Goal: Find specific page/section: Find specific page/section

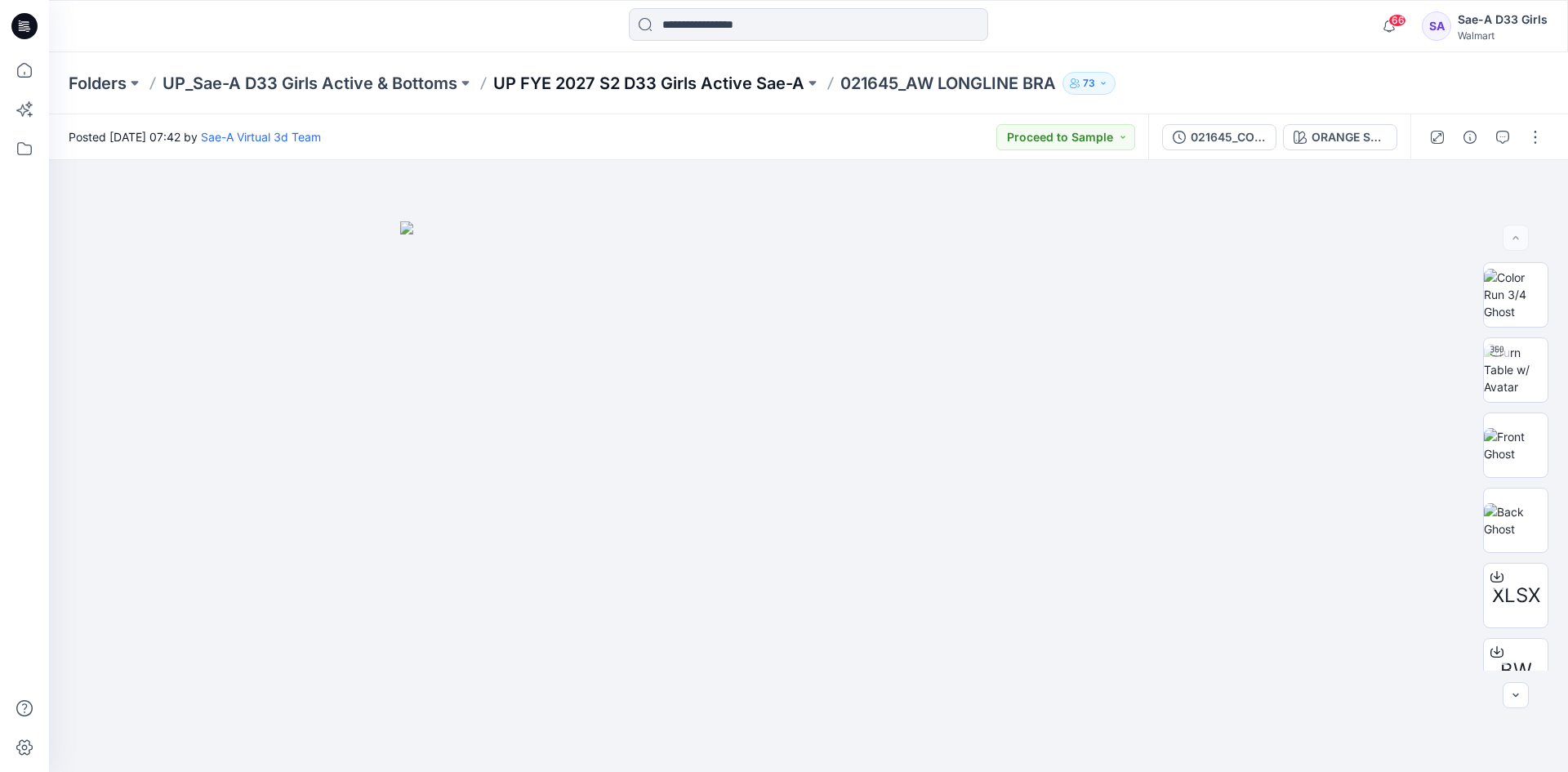
click at [593, 81] on p "UP FYE 2027 S2 D33 Girls Active Sae-A" at bounding box center [648, 83] width 311 height 23
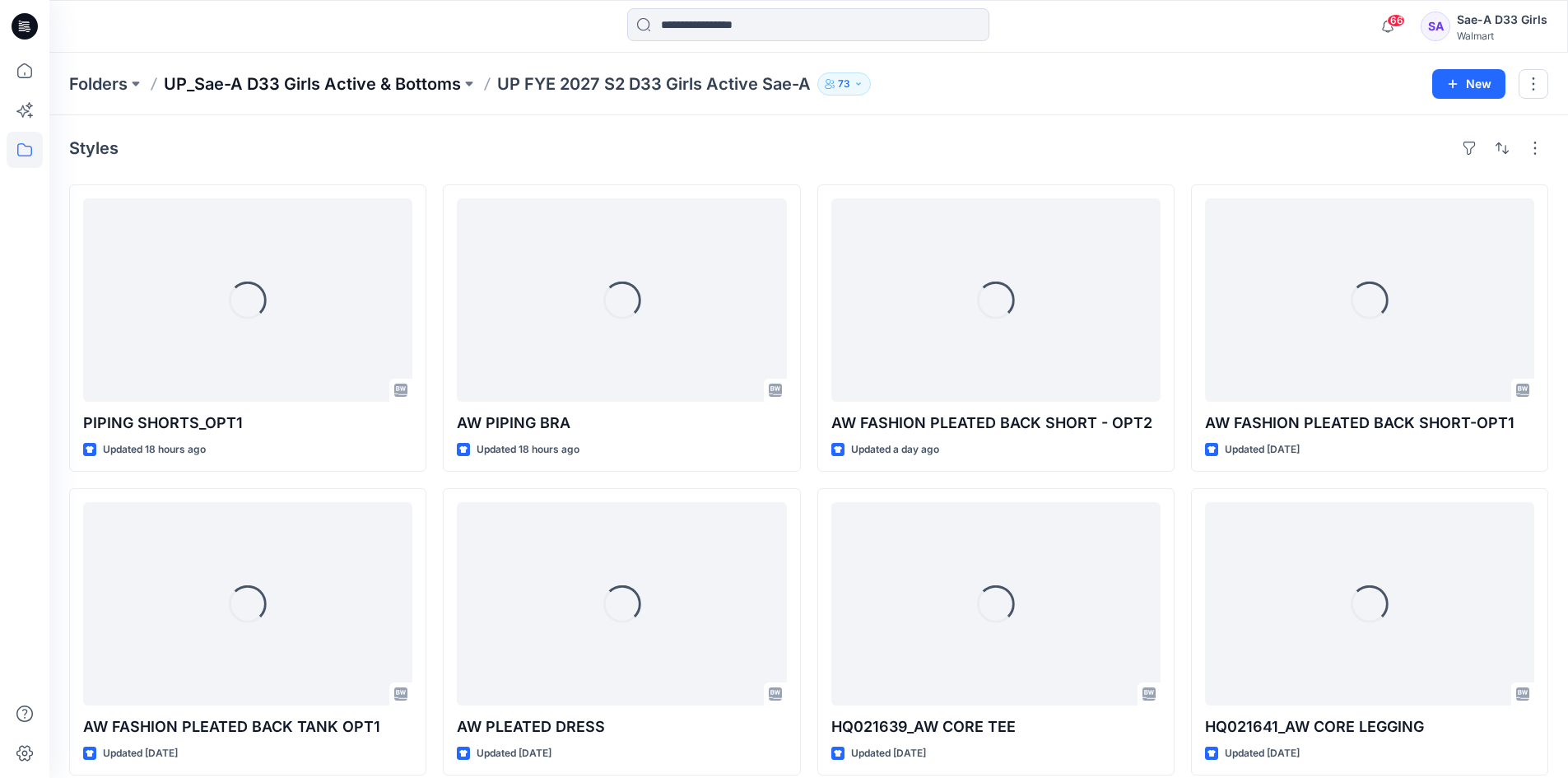
click at [437, 79] on p "UP_Sae-A D33 Girls Active & Bottoms" at bounding box center [313, 84] width 297 height 23
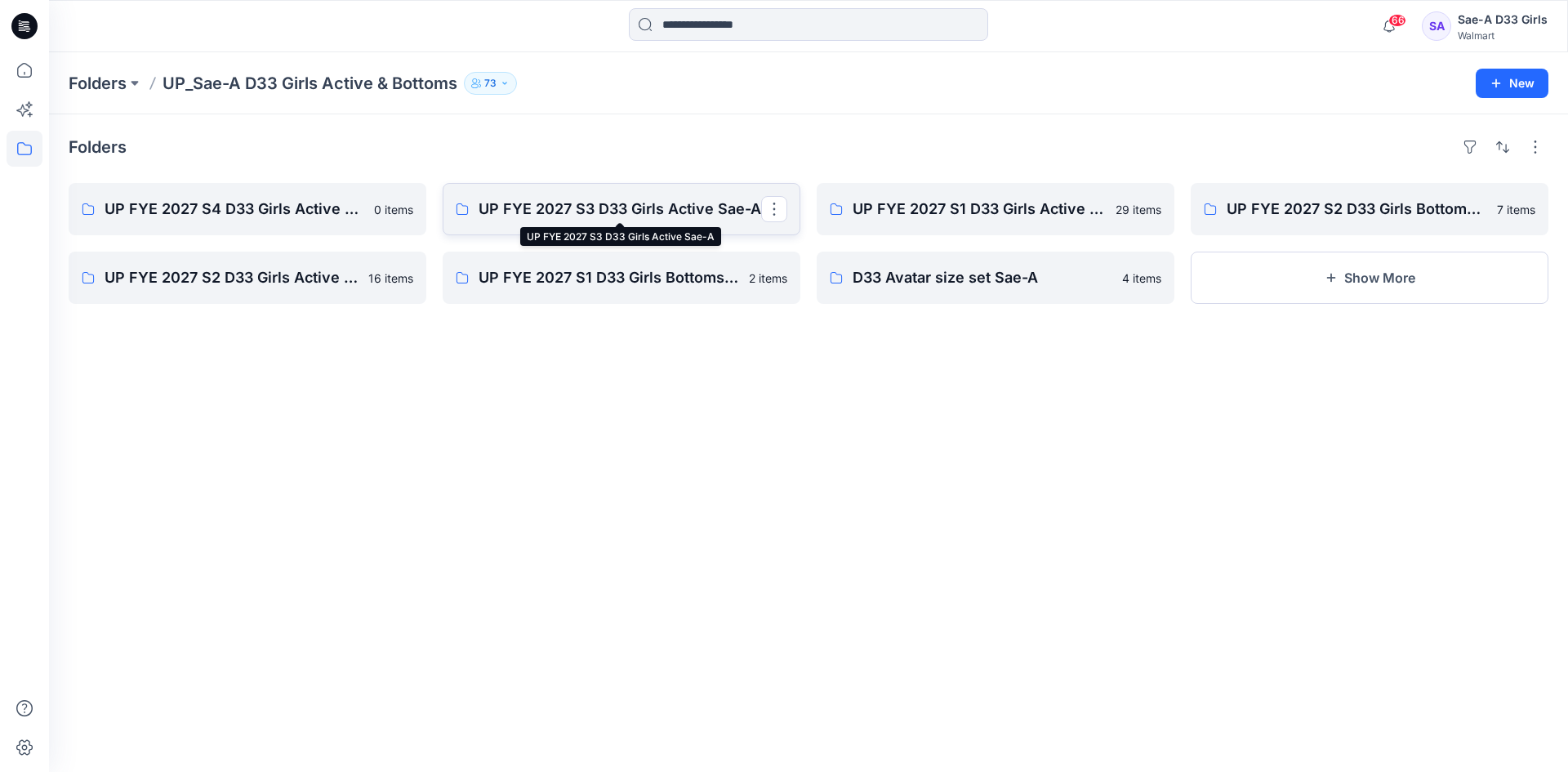
click at [651, 213] on p "UP FYE 2027 S3 D33 Girls Active Sae-A" at bounding box center [619, 209] width 282 height 23
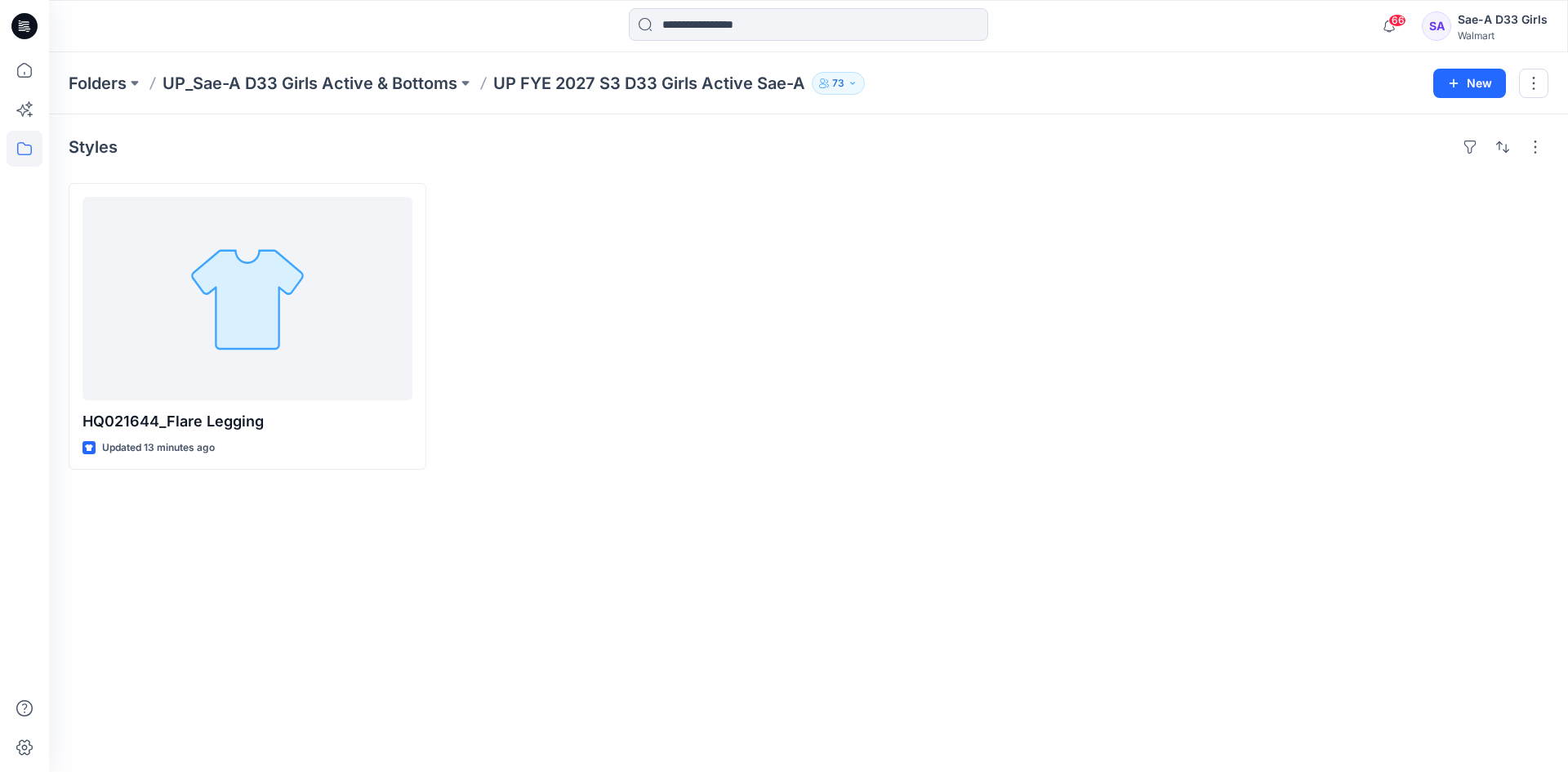
click at [756, 88] on p "UP FYE 2027 S3 D33 Girls Active Sae-A" at bounding box center [649, 83] width 312 height 23
